Goal: Task Accomplishment & Management: Complete application form

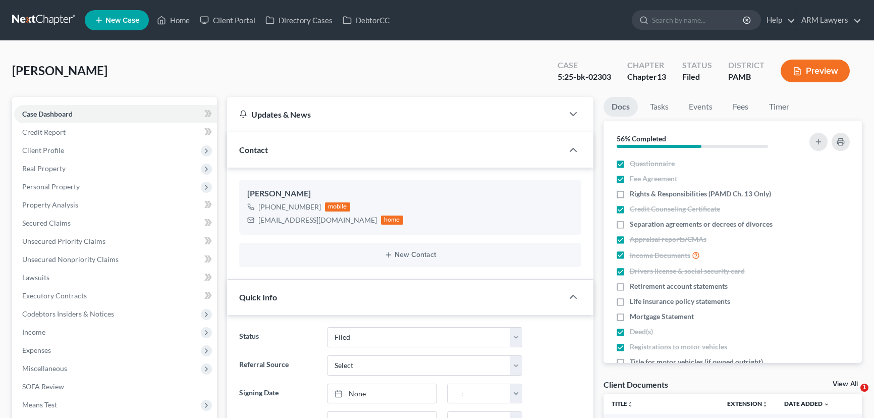
select select "8"
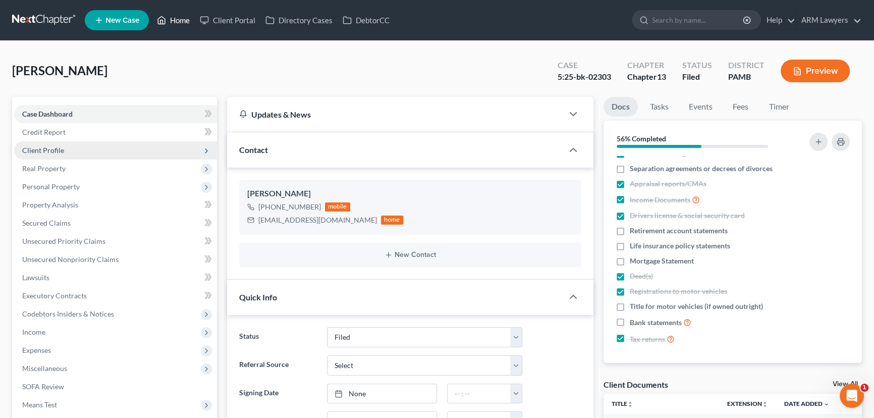
drag, startPoint x: 176, startPoint y: 21, endPoint x: 186, endPoint y: 148, distance: 127.1
click at [176, 22] on link "Home" at bounding box center [173, 20] width 43 height 18
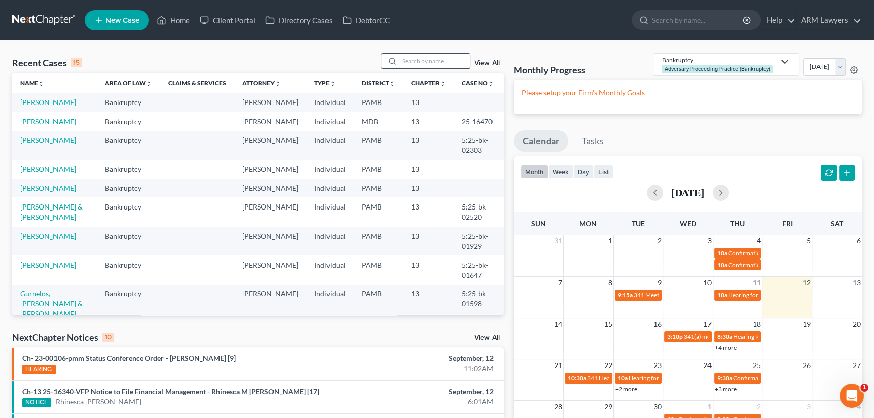
click at [451, 55] on input "search" at bounding box center [434, 60] width 71 height 15
type input "ging"
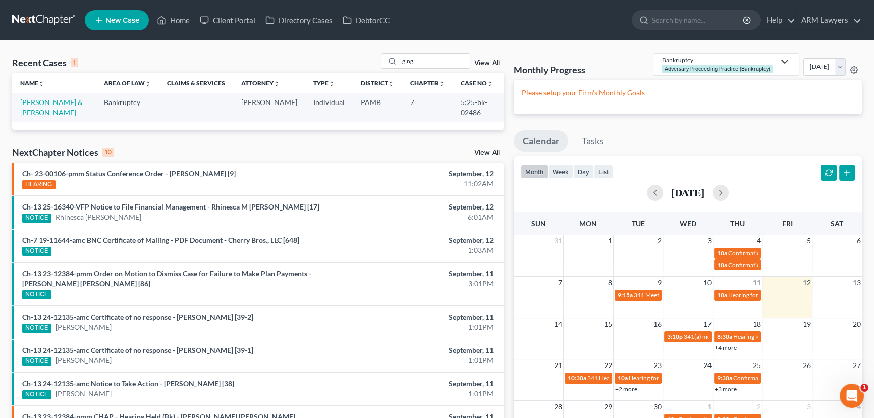
click at [45, 105] on link "[PERSON_NAME] & [PERSON_NAME]" at bounding box center [51, 107] width 63 height 19
select select "8"
select select "1"
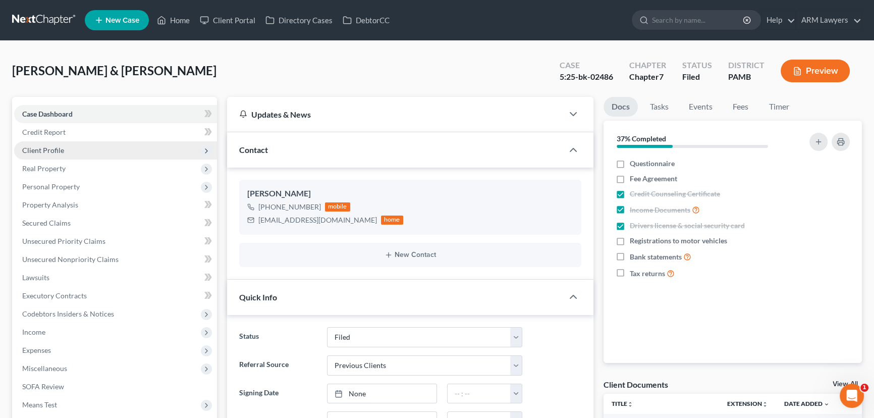
scroll to position [149, 0]
click at [84, 156] on span "Client Profile" at bounding box center [115, 150] width 203 height 18
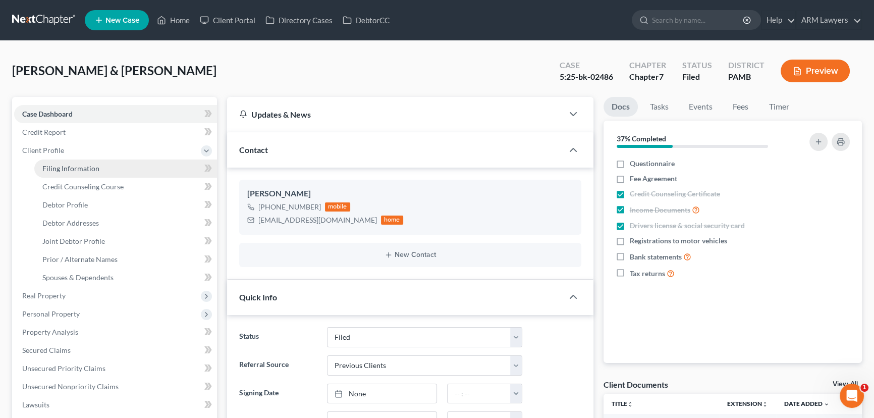
click at [121, 172] on link "Filing Information" at bounding box center [125, 168] width 183 height 18
select select "1"
select select "0"
select select "68"
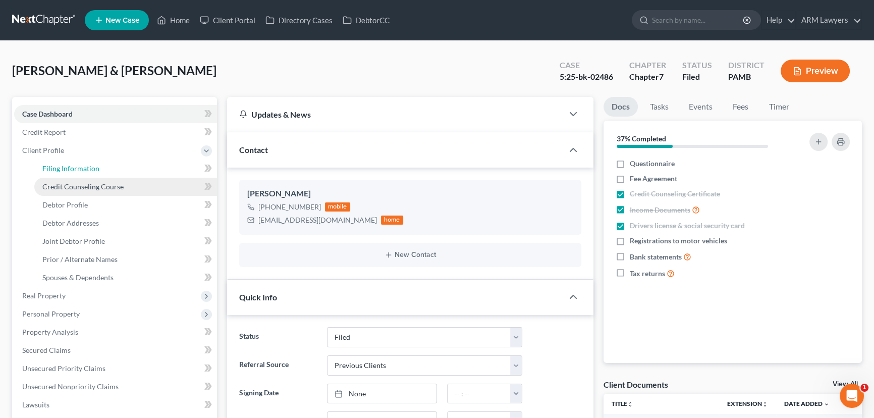
select select "0"
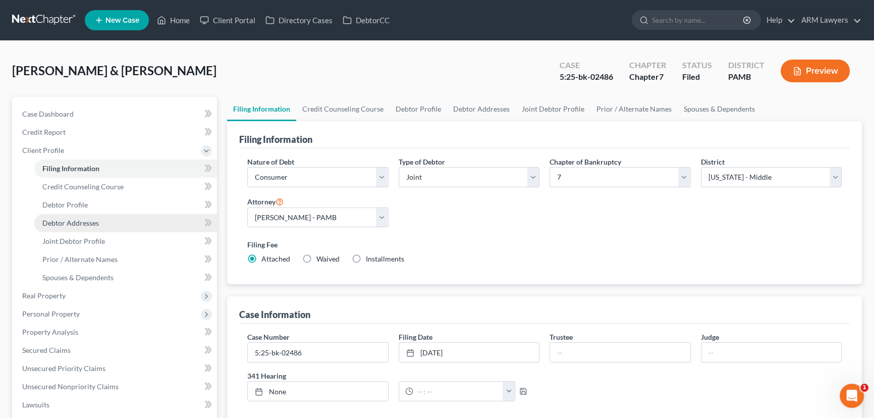
click at [94, 219] on span "Debtor Addresses" at bounding box center [70, 223] width 57 height 9
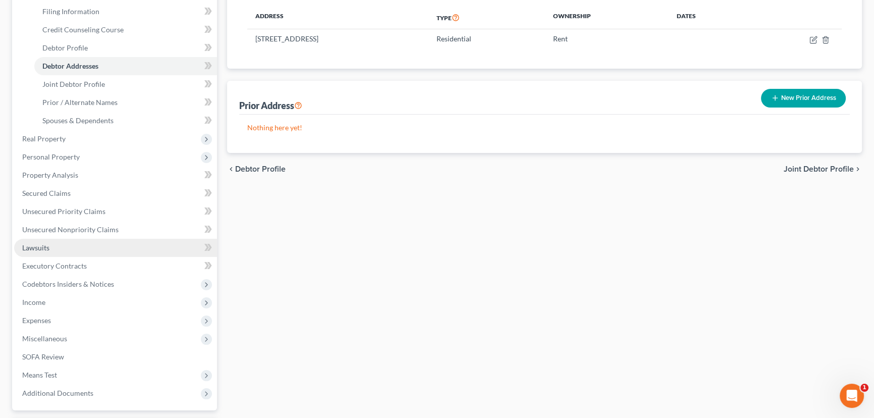
scroll to position [183, 0]
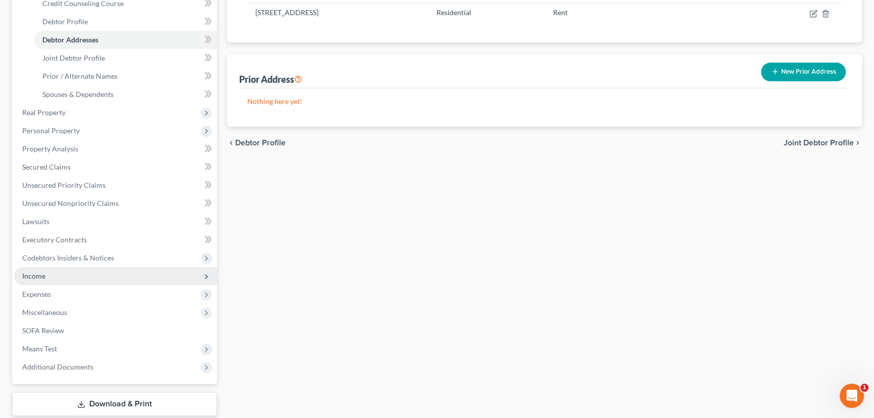
click at [56, 272] on span "Income" at bounding box center [115, 276] width 203 height 18
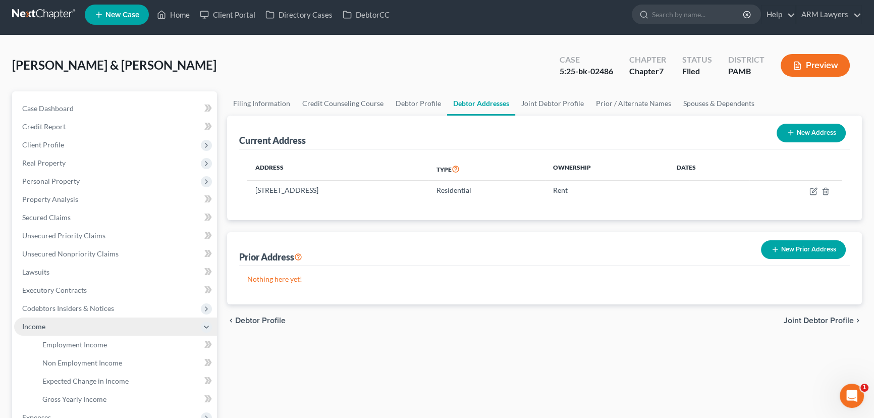
scroll to position [45, 0]
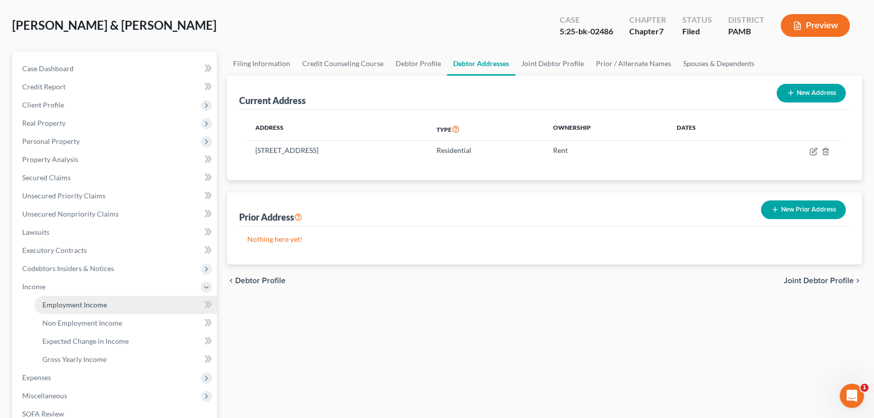
click at [93, 300] on span "Employment Income" at bounding box center [74, 304] width 65 height 9
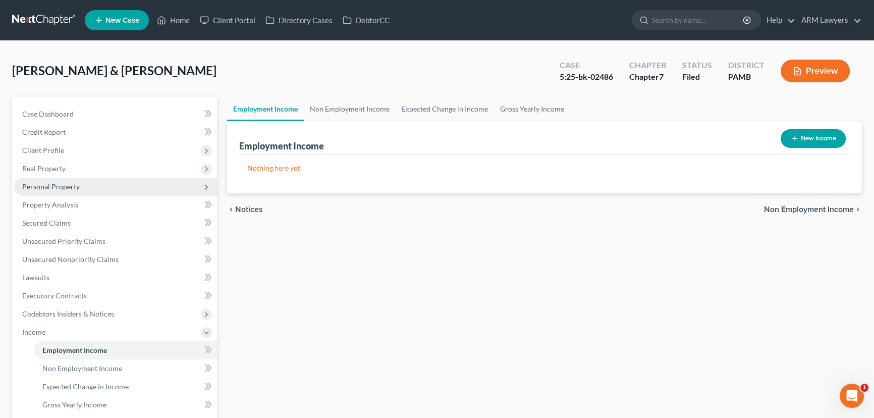
click at [71, 187] on span "Personal Property" at bounding box center [51, 186] width 58 height 9
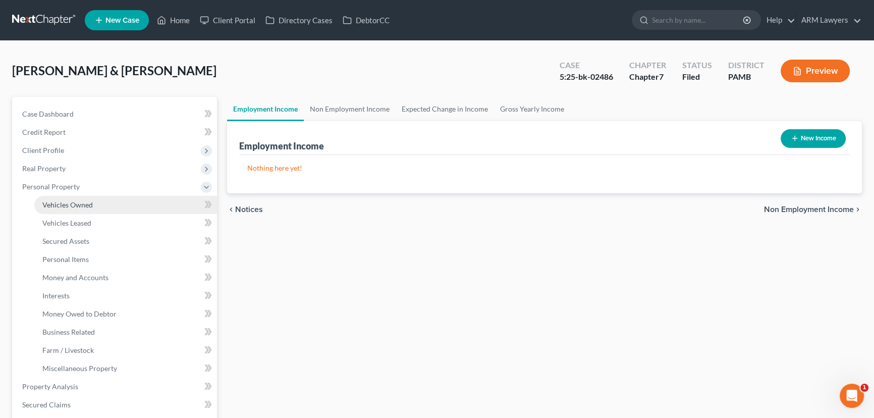
click at [75, 207] on span "Vehicles Owned" at bounding box center [67, 204] width 50 height 9
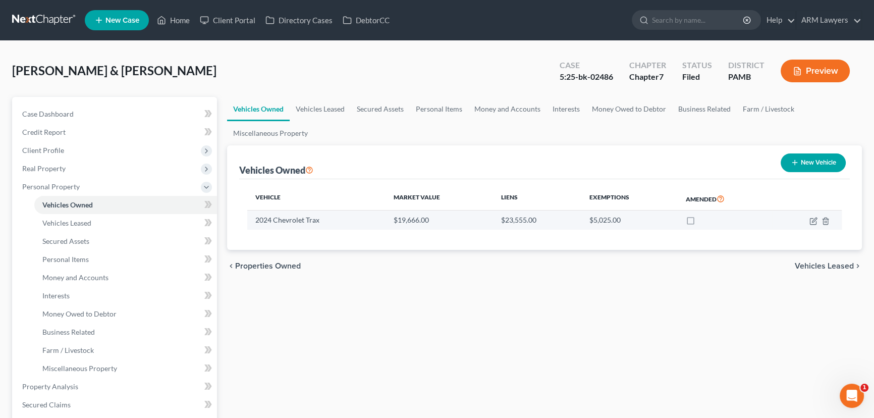
click at [639, 219] on td "$5,025.00" at bounding box center [629, 219] width 96 height 19
click at [811, 218] on icon "button" at bounding box center [814, 221] width 8 height 8
select select "0"
select select "2"
select select "1"
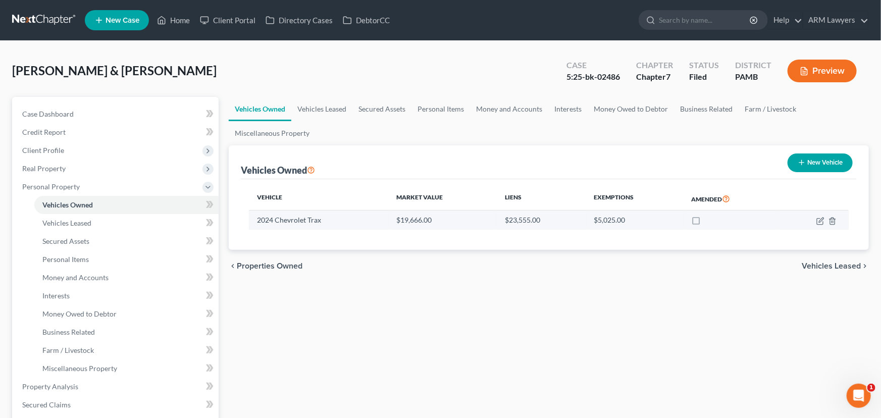
select select "0"
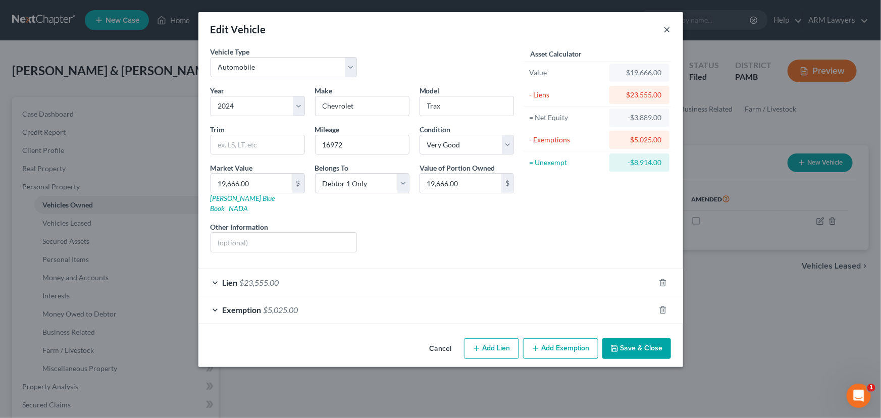
drag, startPoint x: 666, startPoint y: 28, endPoint x: 592, endPoint y: 134, distance: 129.8
click at [666, 28] on button "×" at bounding box center [667, 29] width 7 height 12
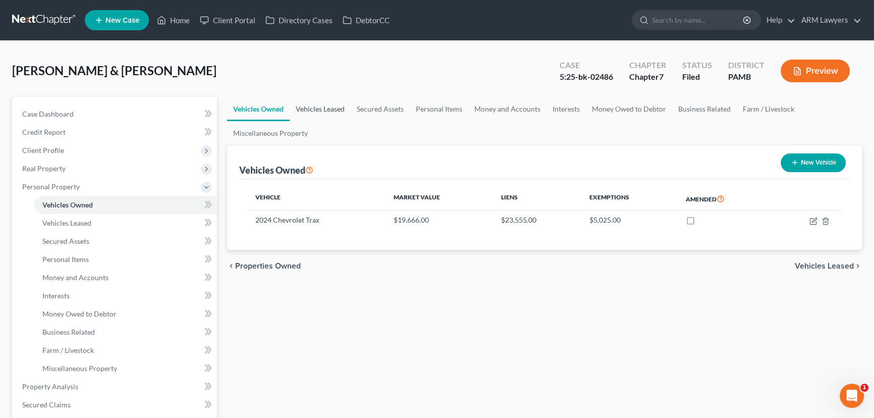
click at [322, 103] on link "Vehicles Leased" at bounding box center [320, 109] width 61 height 24
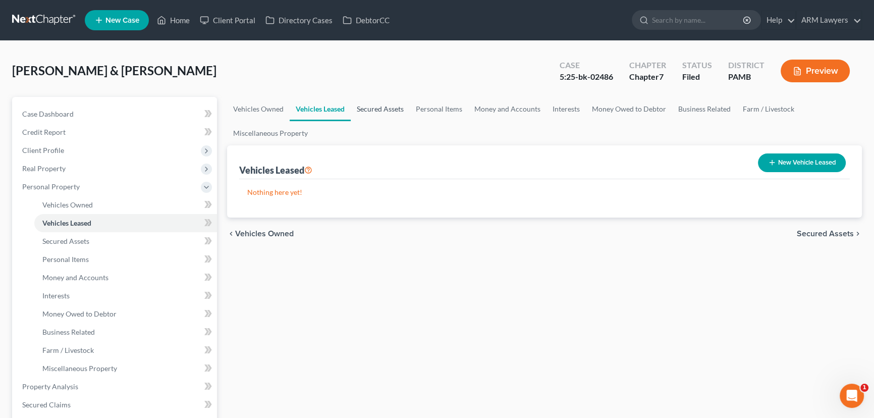
click at [382, 106] on link "Secured Assets" at bounding box center [380, 109] width 59 height 24
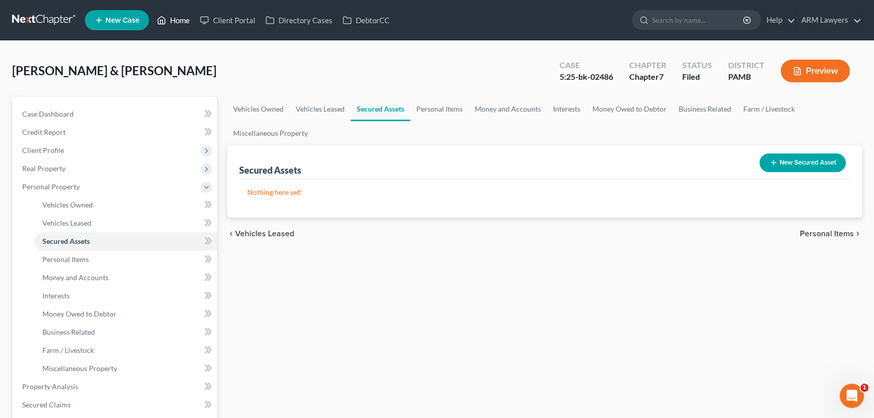
drag, startPoint x: 184, startPoint y: 24, endPoint x: 174, endPoint y: 41, distance: 19.9
click at [183, 25] on link "Home" at bounding box center [173, 20] width 43 height 18
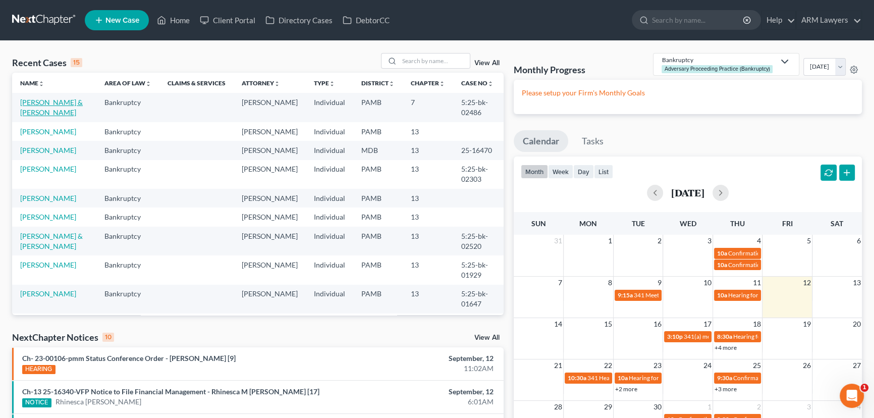
click at [28, 111] on link "[PERSON_NAME] & [PERSON_NAME]" at bounding box center [51, 107] width 63 height 19
select select "1"
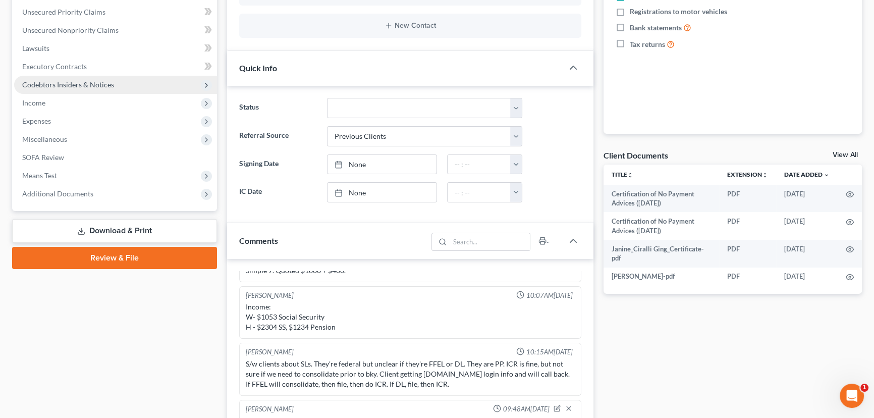
scroll to position [91, 0]
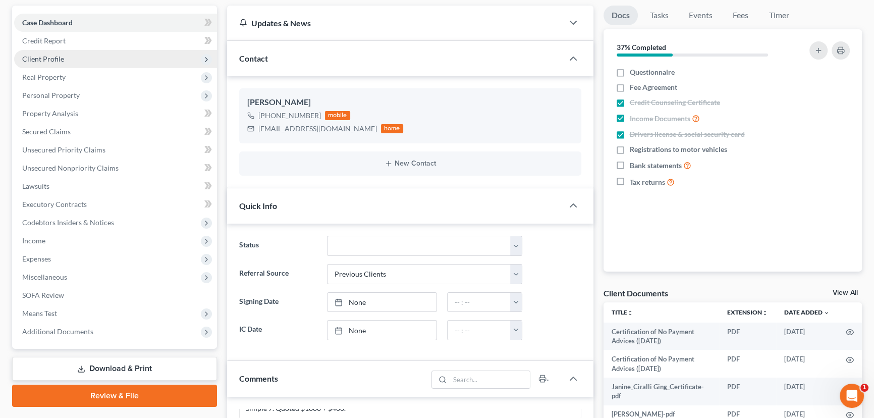
click at [70, 58] on span "Client Profile" at bounding box center [115, 59] width 203 height 18
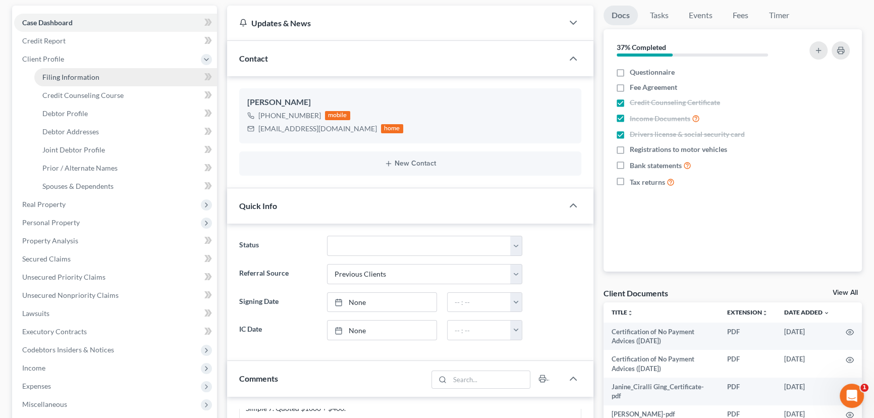
click at [104, 76] on link "Filing Information" at bounding box center [125, 77] width 183 height 18
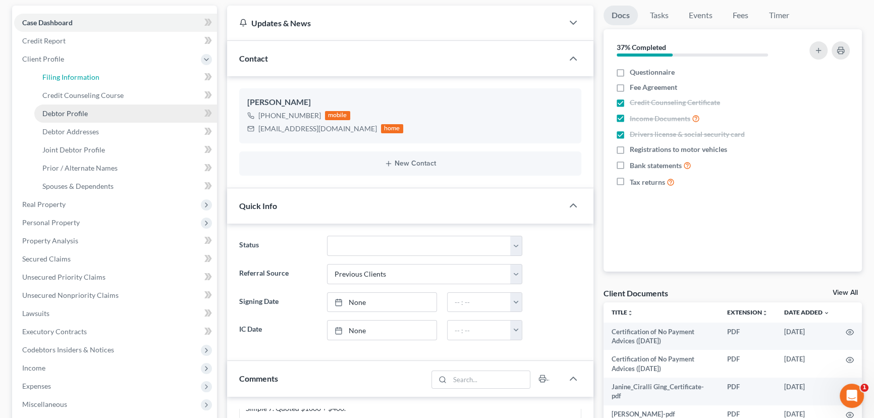
select select "1"
select select "0"
select select "68"
select select "0"
